Goal: Check status

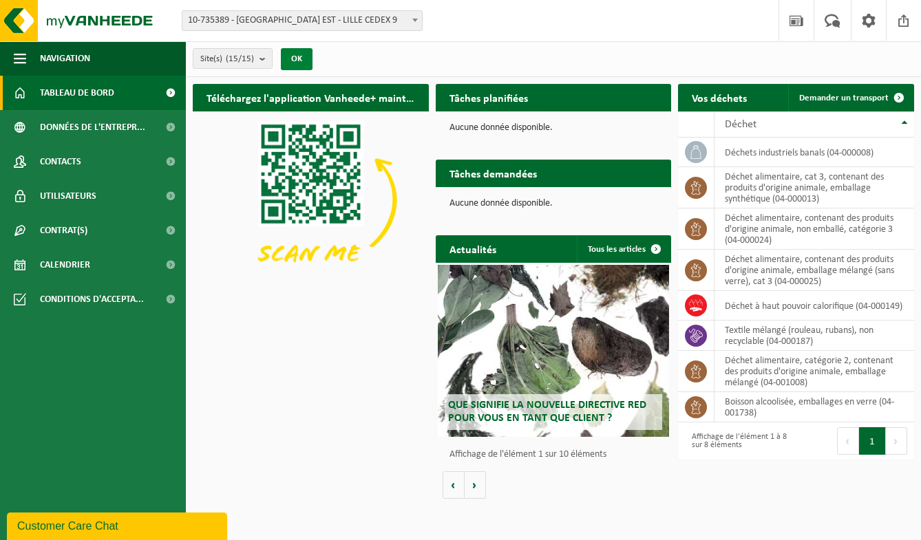
click at [301, 56] on button "OK" at bounding box center [297, 59] width 32 height 22
click at [86, 94] on span "Tableau de bord" at bounding box center [77, 93] width 74 height 34
click at [894, 444] on button "Suivant" at bounding box center [896, 442] width 21 height 28
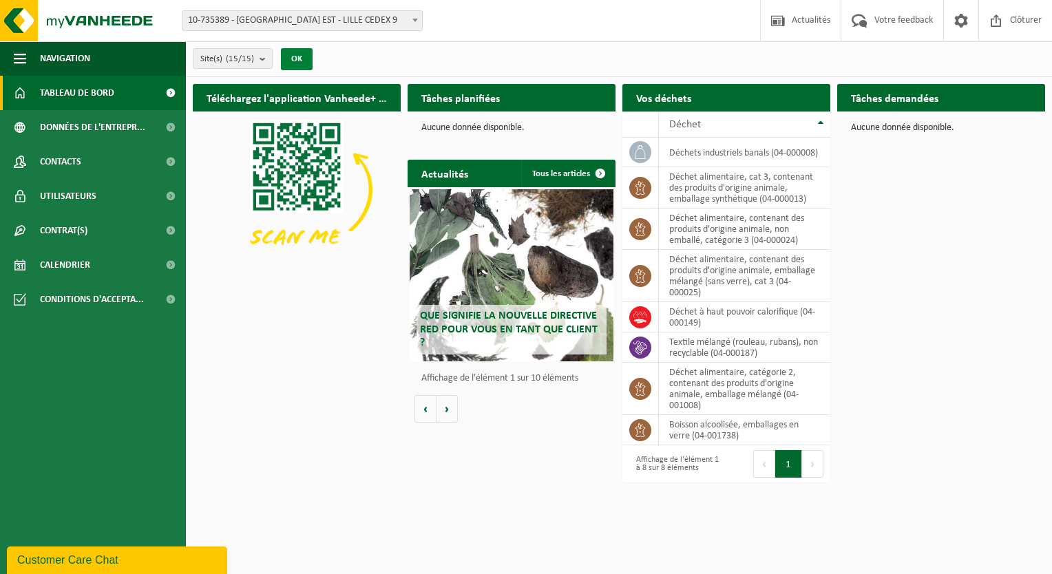
click at [301, 64] on button "OK" at bounding box center [297, 59] width 32 height 22
click at [410, 20] on span at bounding box center [415, 20] width 14 height 18
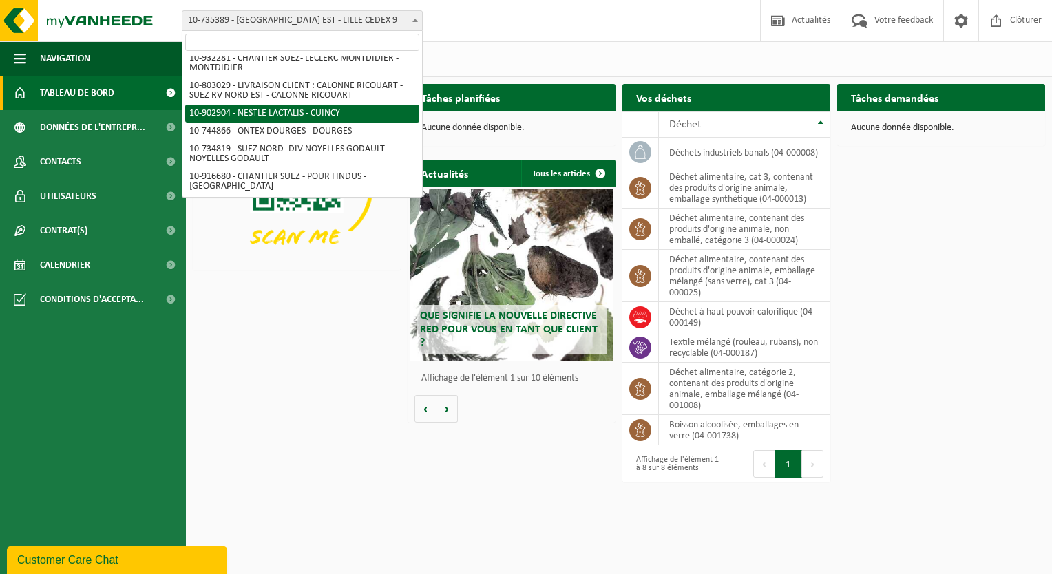
scroll to position [138, 0]
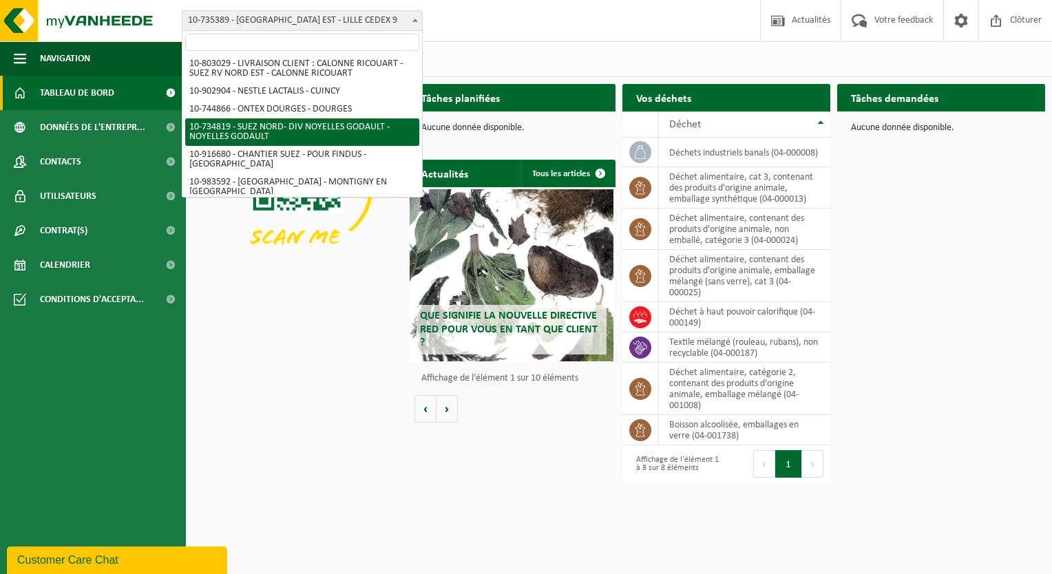
select select "87469"
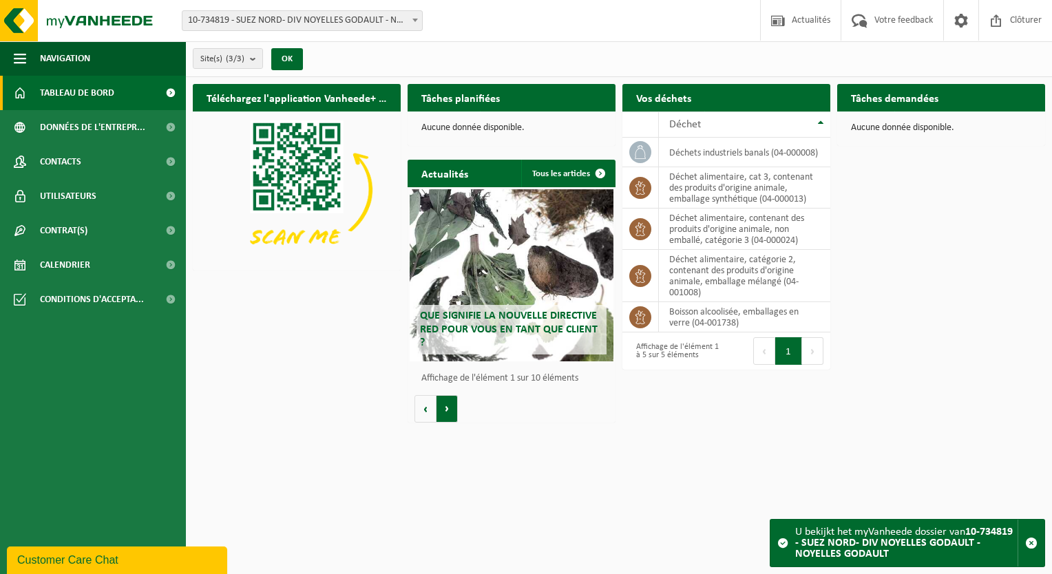
click at [451, 411] on button "Volgende" at bounding box center [446, 409] width 21 height 28
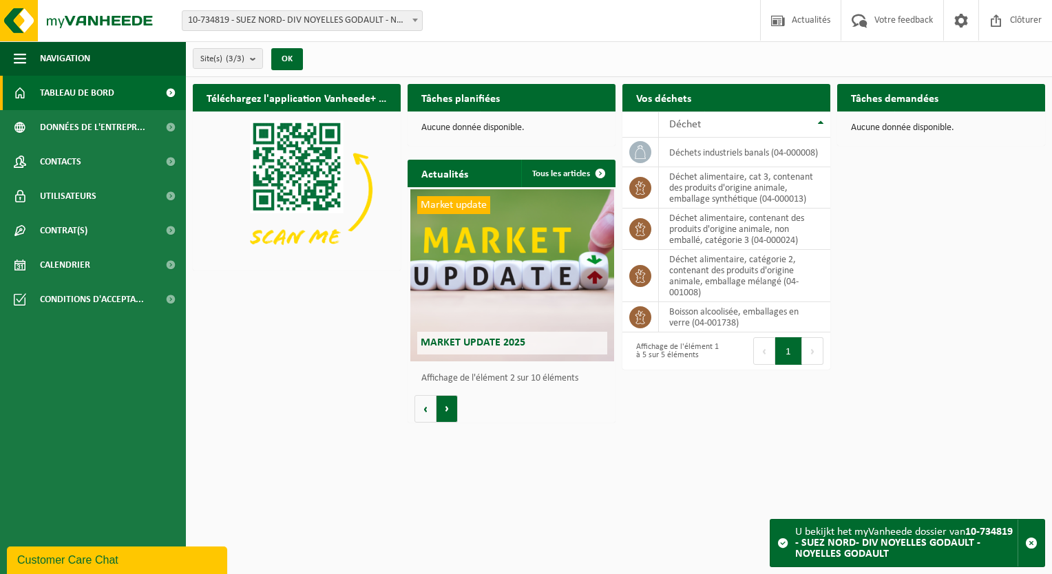
click at [451, 411] on button "Volgende" at bounding box center [446, 409] width 21 height 28
click at [814, 347] on button "Suivant" at bounding box center [812, 351] width 21 height 28
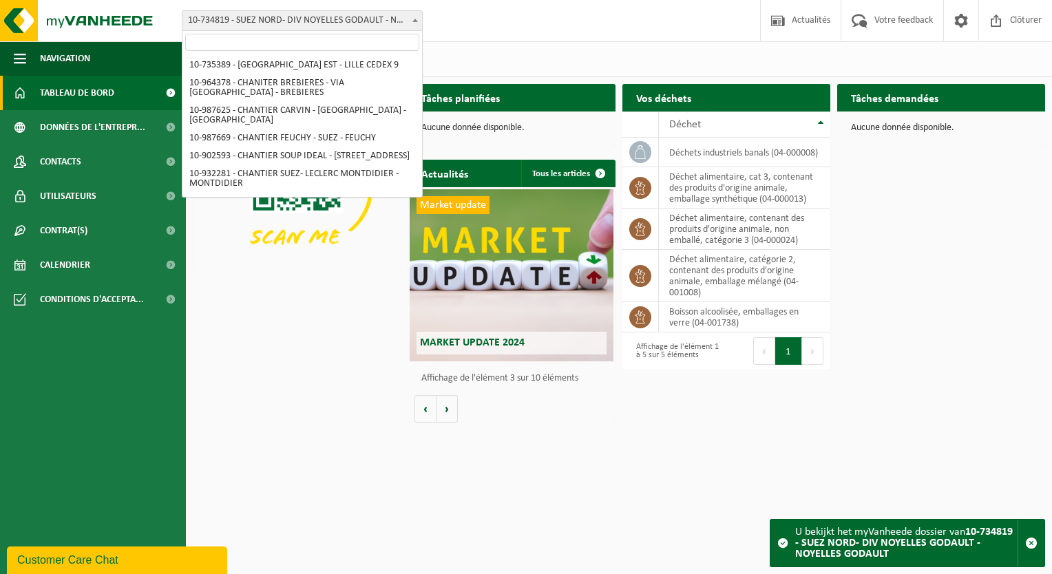
click at [414, 21] on b at bounding box center [415, 20] width 6 height 3
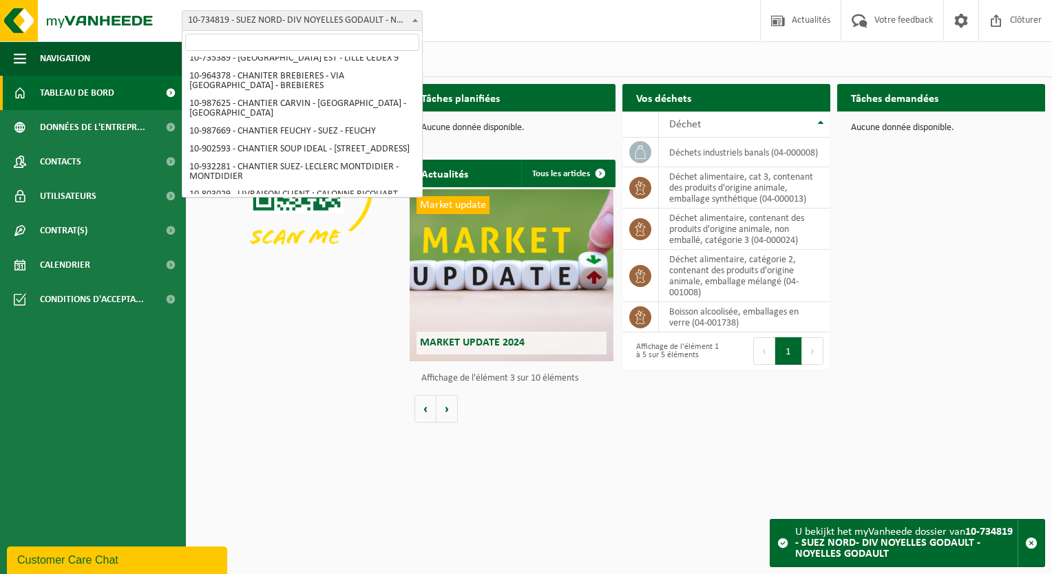
scroll to position [0, 0]
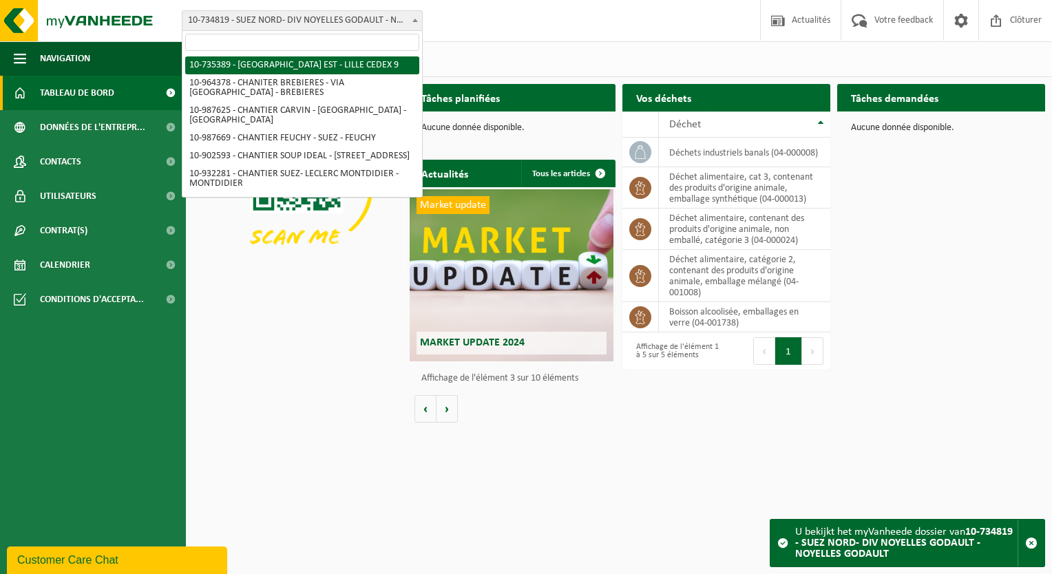
select select "95135"
